Goal: Download file/media

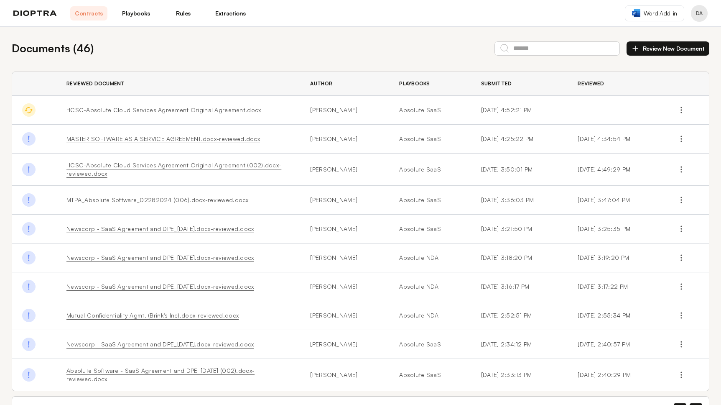
click at [208, 57] on div "Documents ( 46 ) Review New Document Reviewed Document Author Playbooks Submitt…" at bounding box center [360, 231] width 721 height 409
click at [364, 168] on td "[PERSON_NAME]" at bounding box center [344, 169] width 89 height 32
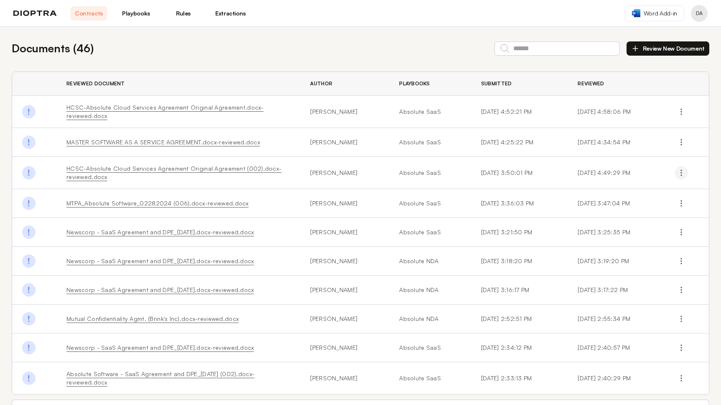
click at [684, 169] on icon "button" at bounding box center [681, 173] width 8 height 8
click at [649, 189] on button "Download Original" at bounding box center [645, 192] width 76 height 15
click at [688, 110] on button "button" at bounding box center [681, 111] width 13 height 13
click at [648, 132] on button "Download Original" at bounding box center [645, 131] width 76 height 15
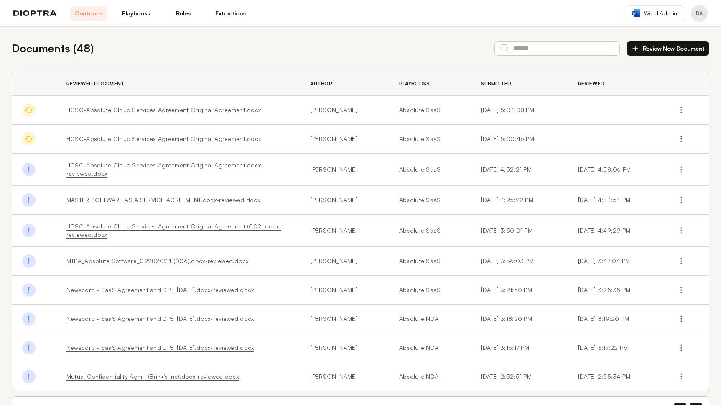
click at [350, 49] on div "Documents ( 48 ) Review New Document" at bounding box center [361, 48] width 698 height 16
click at [682, 110] on circle "button" at bounding box center [681, 110] width 1 height 1
click at [636, 128] on button "Download Original" at bounding box center [645, 129] width 76 height 15
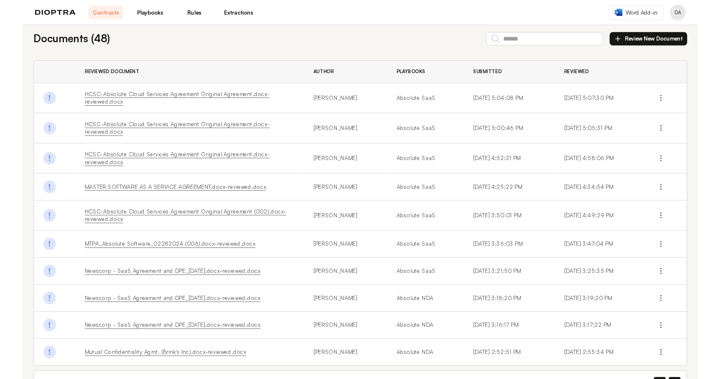
scroll to position [7, 0]
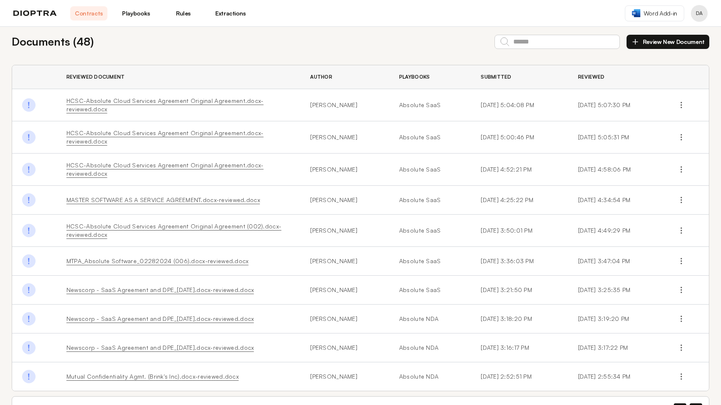
click at [355, 68] on th "Author" at bounding box center [344, 77] width 89 height 24
click at [682, 102] on circle "button" at bounding box center [681, 102] width 1 height 1
click at [640, 124] on button "Download Original" at bounding box center [645, 124] width 76 height 15
